Goal: Task Accomplishment & Management: Manage account settings

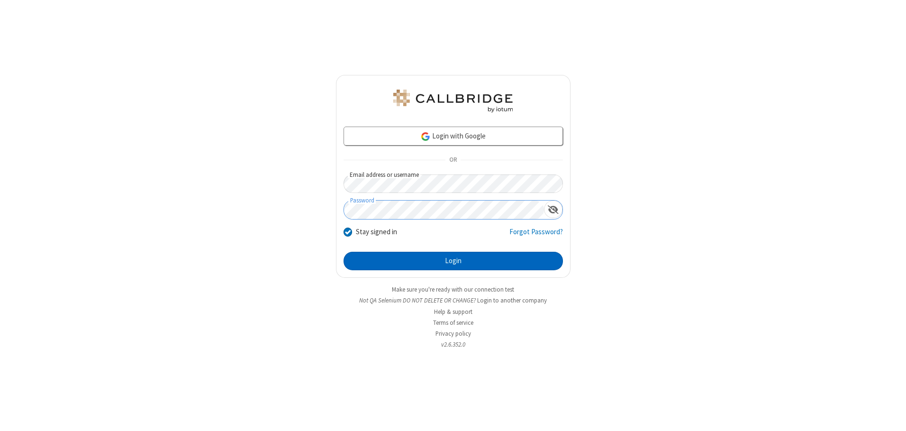
click at [453, 261] on button "Login" at bounding box center [453, 261] width 219 height 19
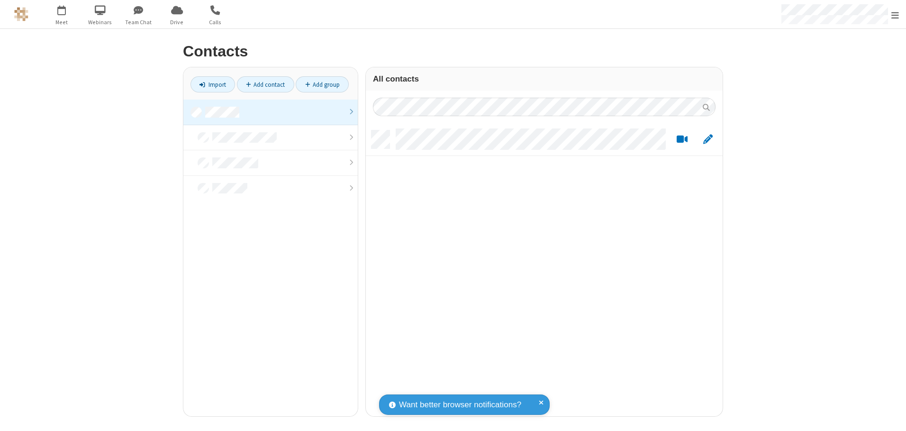
scroll to position [286, 350]
click at [271, 112] on link at bounding box center [270, 113] width 174 height 26
click at [265, 84] on link "Add contact" at bounding box center [265, 84] width 57 height 16
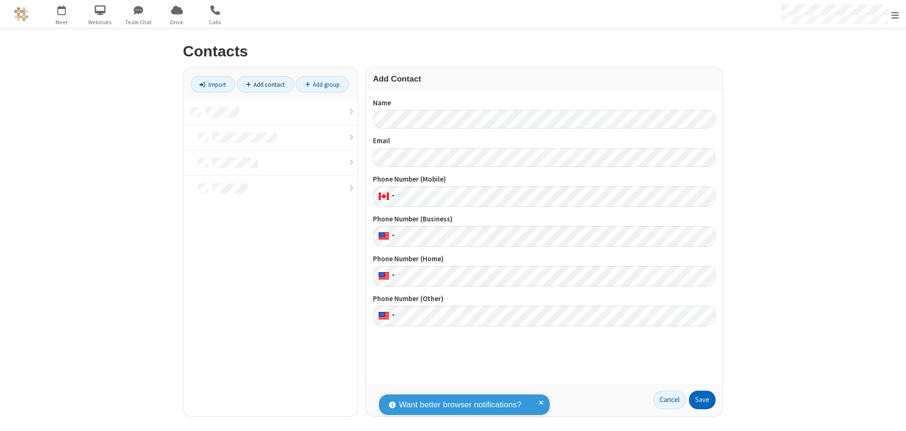
click at [702, 399] on button "Save" at bounding box center [702, 399] width 27 height 19
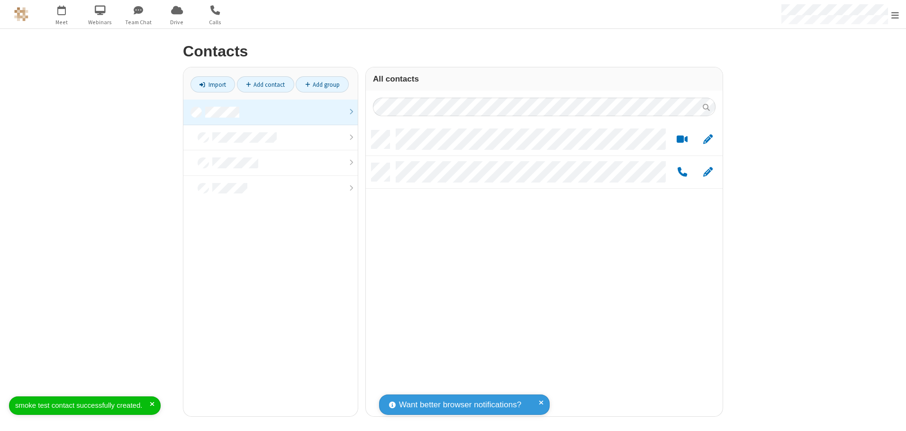
scroll to position [286, 350]
